Goal: Information Seeking & Learning: Learn about a topic

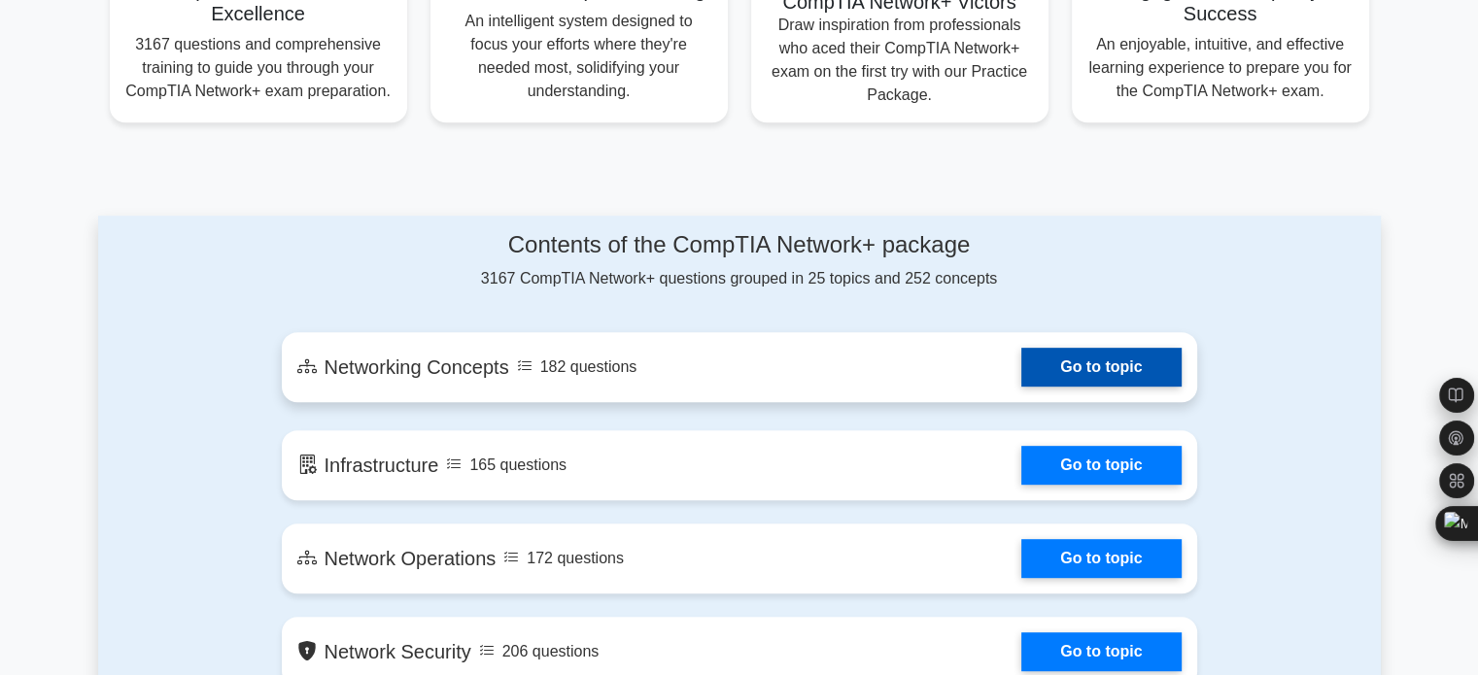
scroll to position [777, 0]
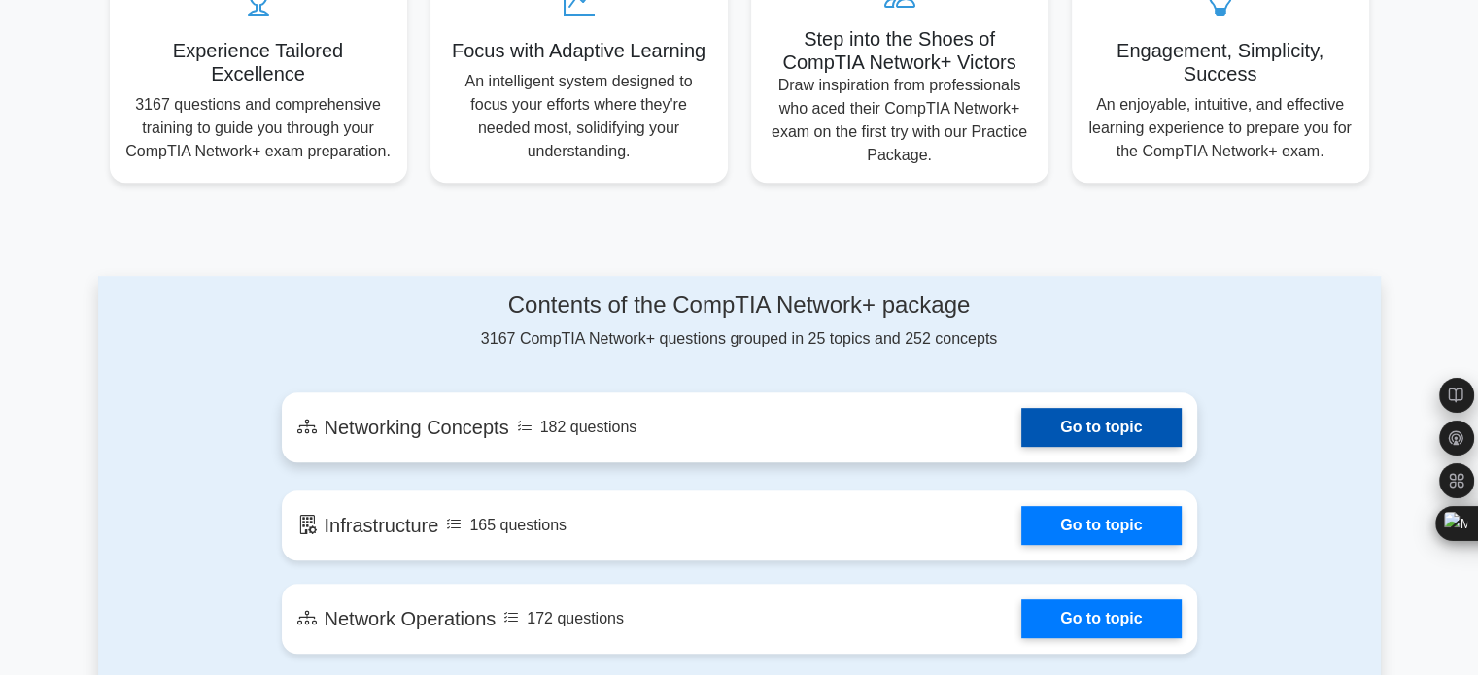
click at [1147, 427] on link "Go to topic" at bounding box center [1100, 427] width 159 height 39
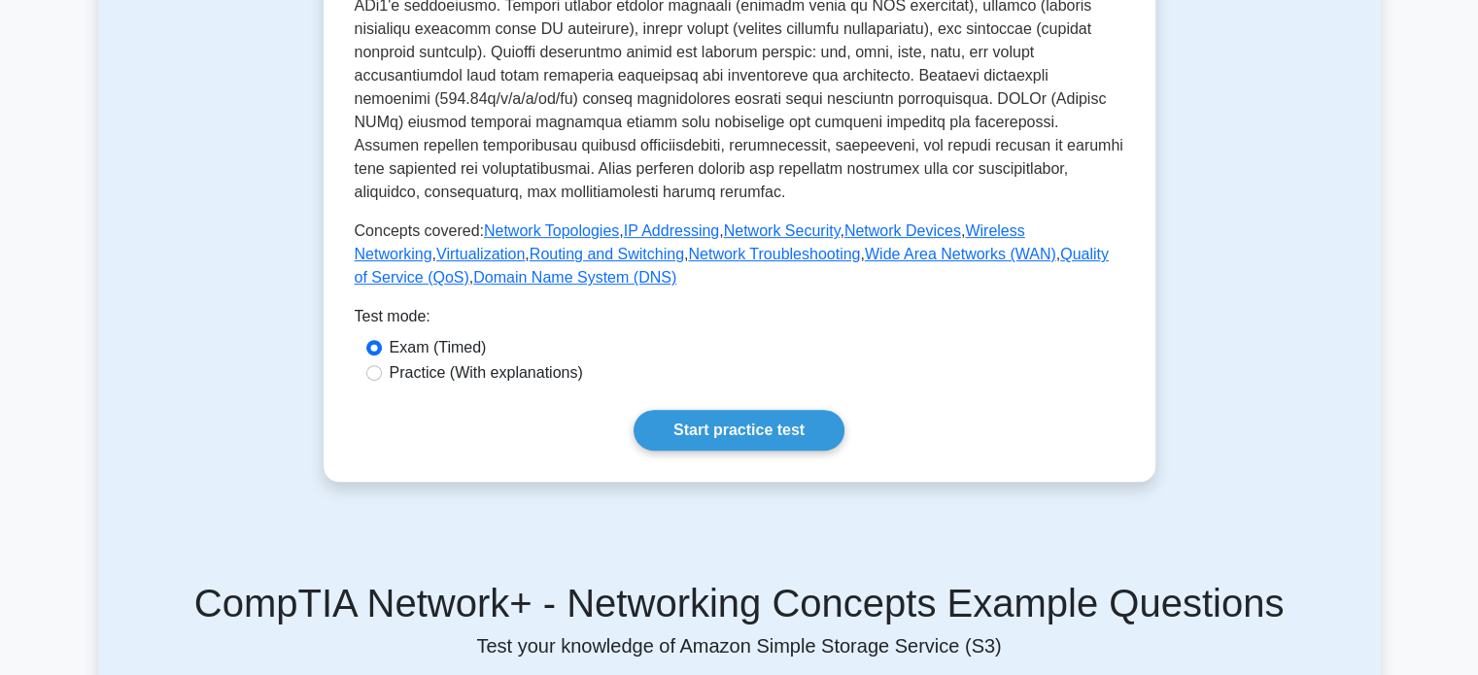
scroll to position [680, 0]
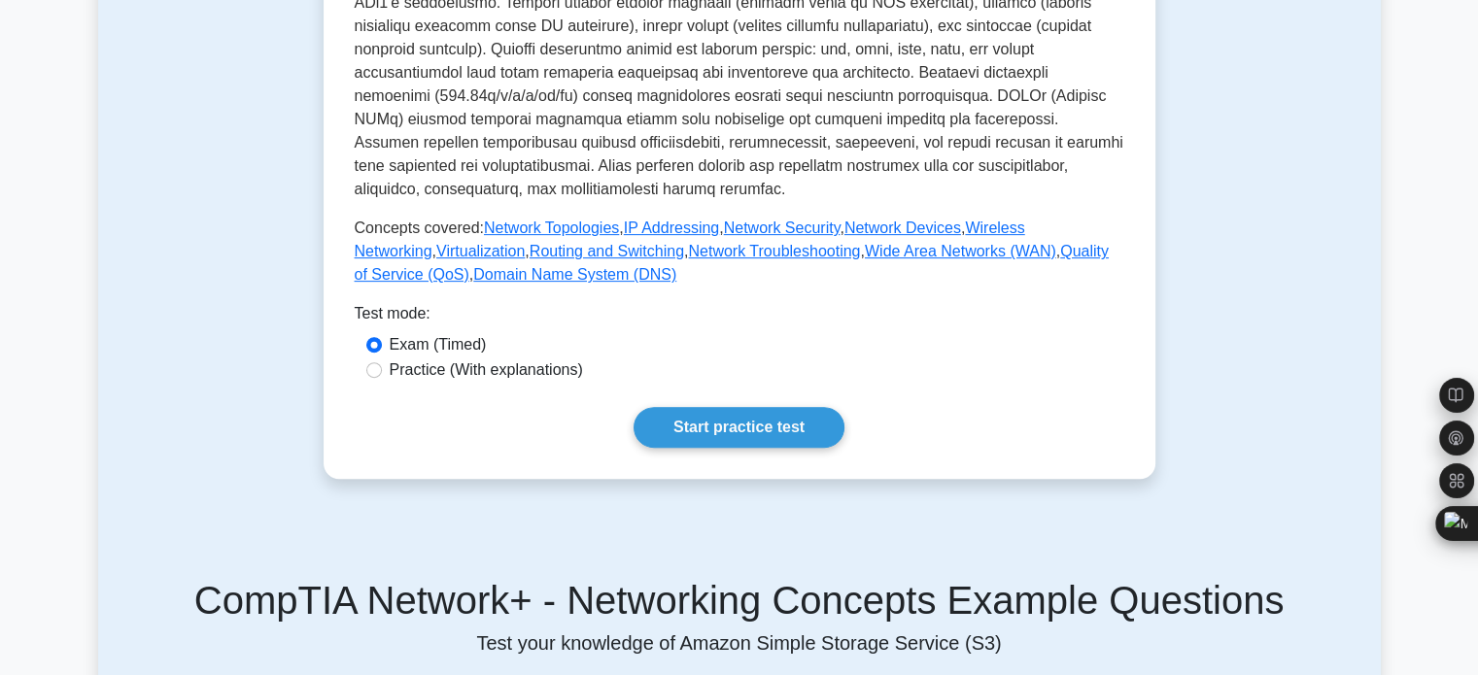
click at [502, 359] on label "Practice (With explanations)" at bounding box center [486, 370] width 193 height 23
click at [382, 362] on input "Practice (With explanations)" at bounding box center [374, 370] width 16 height 16
radio input "true"
click at [740, 407] on link "Start practice test" at bounding box center [739, 427] width 211 height 41
